Goal: Find specific page/section: Find specific page/section

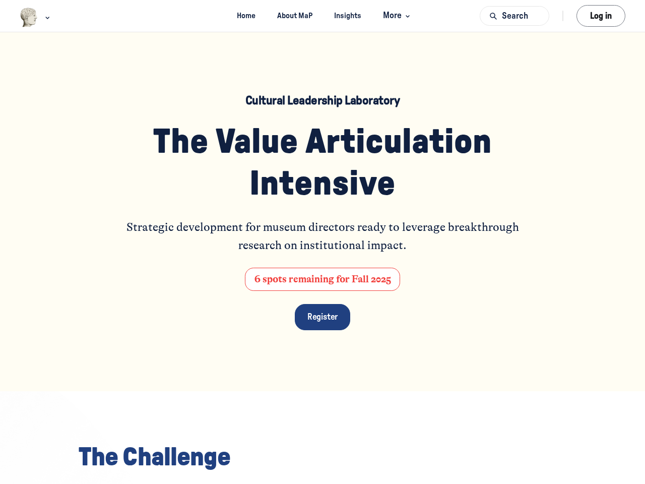
click at [29, 17] on img "Main navigation bar" at bounding box center [29, 18] width 19 height 20
click at [396, 16] on span "More" at bounding box center [398, 16] width 30 height 14
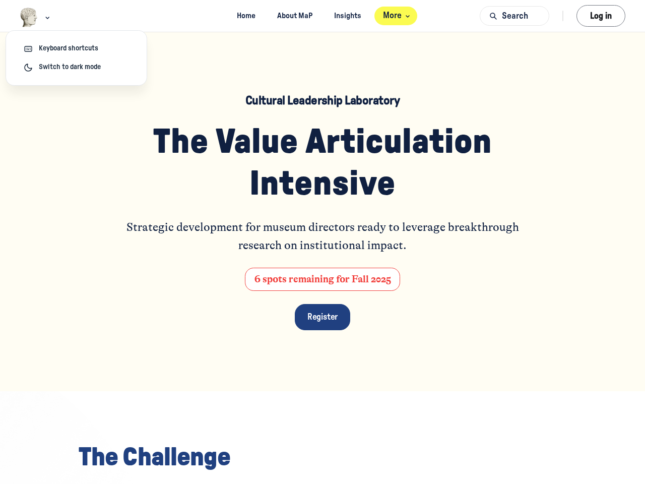
click at [515, 16] on button "Search" at bounding box center [515, 16] width 70 height 20
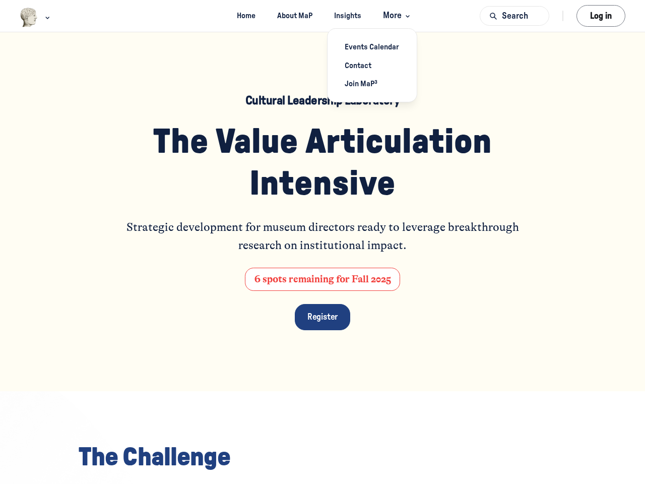
click at [601, 16] on div at bounding box center [322, 242] width 645 height 484
